Goal: Check status

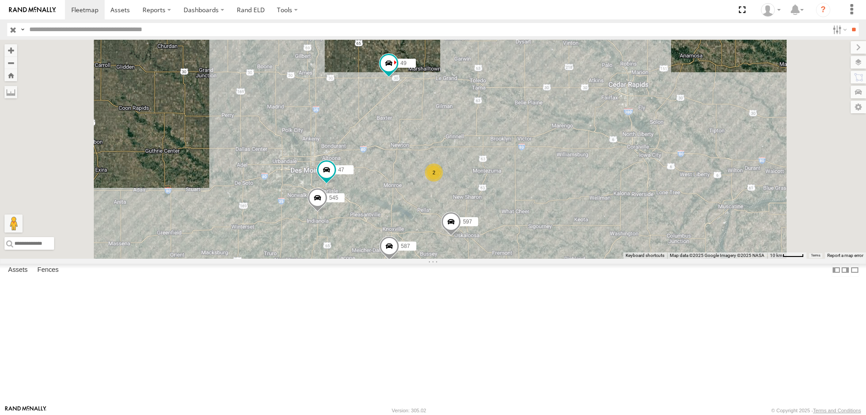
drag, startPoint x: 503, startPoint y: 134, endPoint x: 535, endPoint y: 197, distance: 71.2
click at [535, 197] on div "0055 49 597 587 545 2 47" at bounding box center [433, 149] width 866 height 219
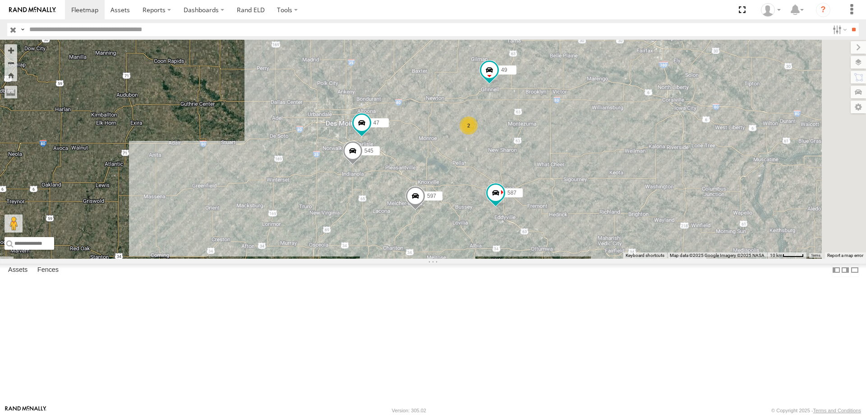
drag, startPoint x: 680, startPoint y: 245, endPoint x: 452, endPoint y: 267, distance: 229.3
click at [455, 259] on div "545 0055 47 49 597 587 2" at bounding box center [433, 149] width 866 height 219
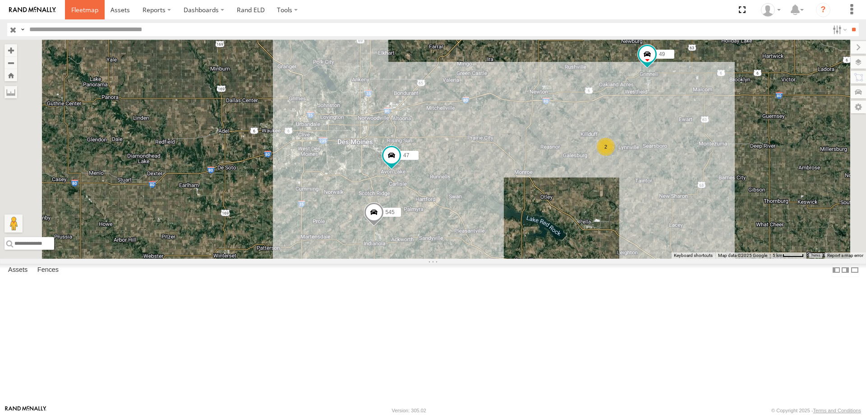
click at [94, 5] on link at bounding box center [85, 9] width 40 height 19
